Goal: Check status: Check status

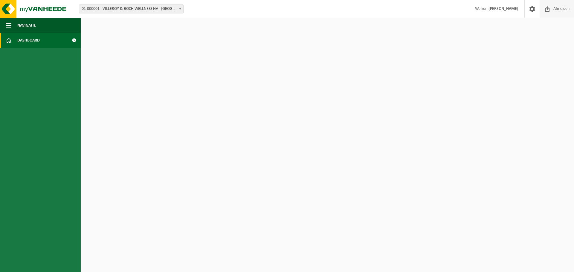
click at [550, 11] on span at bounding box center [547, 9] width 9 height 18
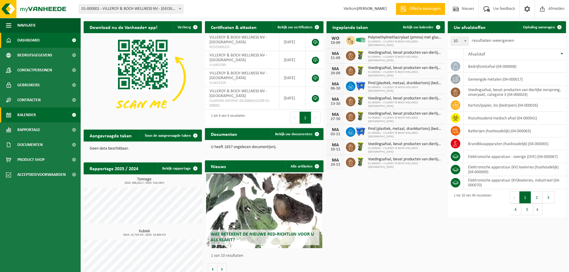
click at [33, 117] on span "Kalender" at bounding box center [26, 115] width 19 height 15
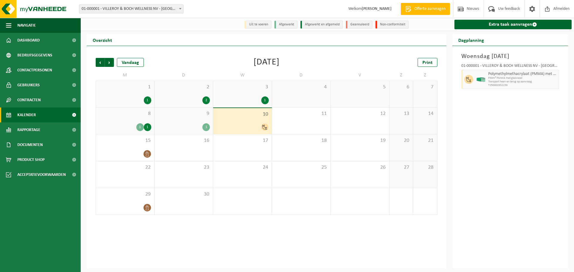
click at [188, 120] on div "9 1" at bounding box center [184, 121] width 59 height 27
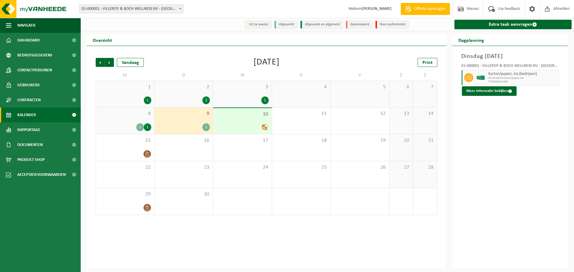
click at [268, 124] on div "10" at bounding box center [242, 121] width 59 height 26
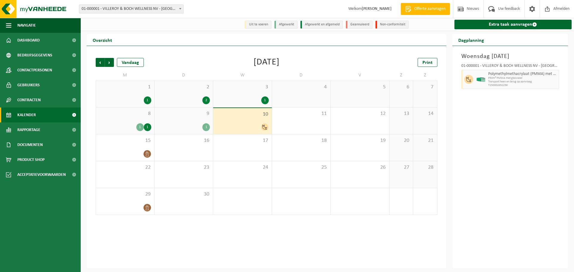
click at [146, 128] on div "1" at bounding box center [147, 127] width 7 height 8
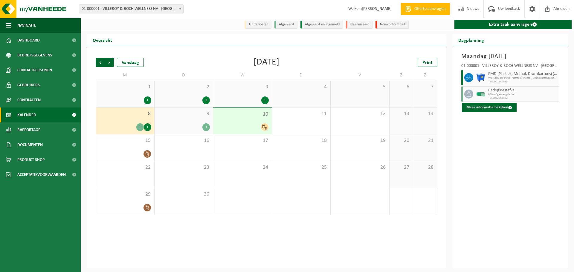
click at [260, 124] on div at bounding box center [242, 127] width 53 height 8
